Goal: Information Seeking & Learning: Learn about a topic

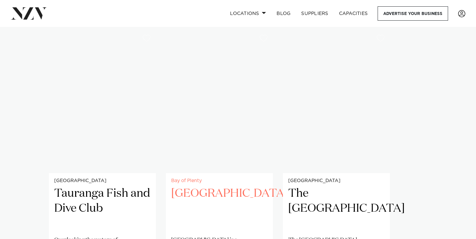
click at [205, 186] on h2 "[GEOGRAPHIC_DATA]" at bounding box center [219, 208] width 96 height 45
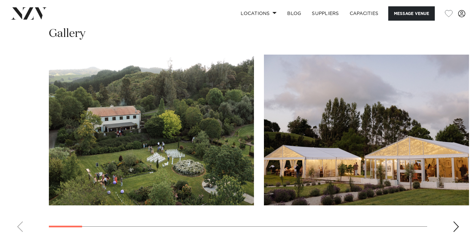
scroll to position [601, 0]
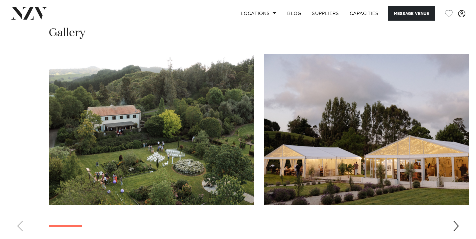
click at [460, 204] on swiper-container at bounding box center [238, 145] width 476 height 183
click at [453, 221] on div "Next slide" at bounding box center [456, 226] width 7 height 11
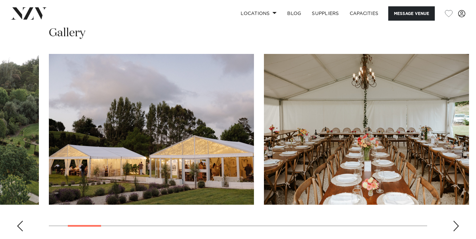
click at [453, 221] on div "Next slide" at bounding box center [456, 226] width 7 height 11
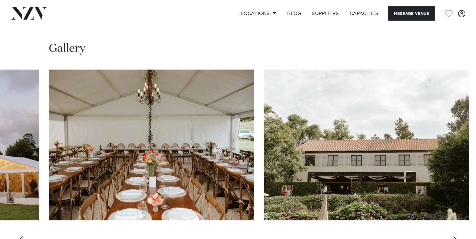
scroll to position [591, 0]
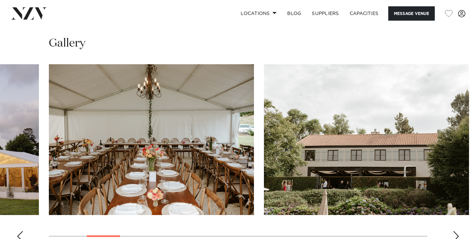
click at [453, 231] on div "Next slide" at bounding box center [456, 236] width 7 height 11
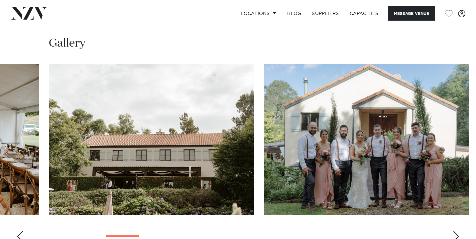
click at [453, 231] on div "Next slide" at bounding box center [456, 236] width 7 height 11
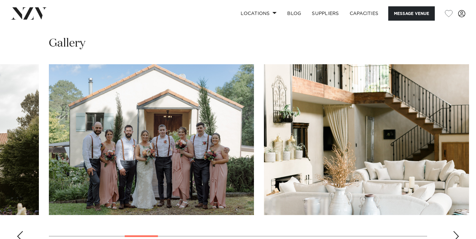
click at [453, 231] on div "Next slide" at bounding box center [456, 236] width 7 height 11
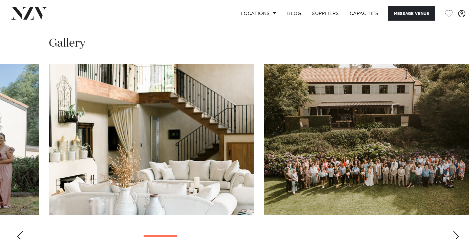
click at [454, 231] on div "Next slide" at bounding box center [456, 236] width 7 height 11
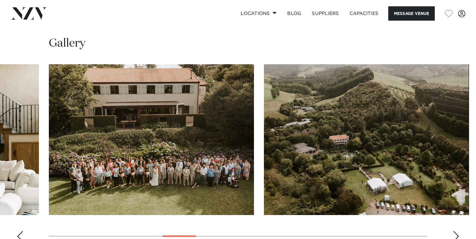
click at [451, 211] on swiper-container at bounding box center [238, 155] width 476 height 183
click at [454, 231] on div "Next slide" at bounding box center [456, 236] width 7 height 11
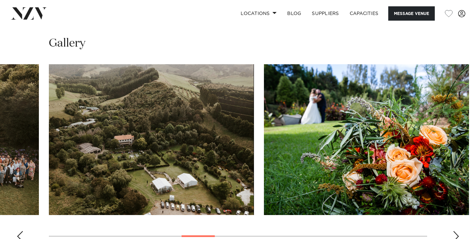
click at [454, 231] on div "Next slide" at bounding box center [456, 236] width 7 height 11
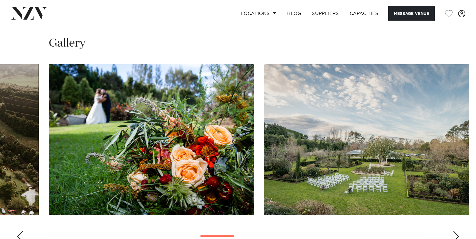
click at [454, 231] on div "Next slide" at bounding box center [456, 236] width 7 height 11
